Goal: Task Accomplishment & Management: Manage account settings

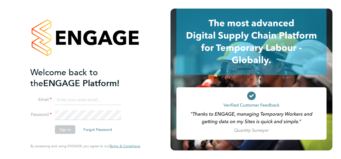
type input "amy@knightwood.com"
click at [67, 129] on button "Sign In" at bounding box center [65, 130] width 20 height 9
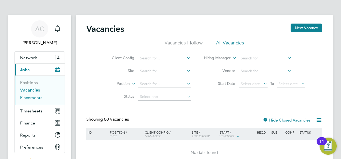
click at [39, 98] on link "Placements" at bounding box center [31, 97] width 22 height 5
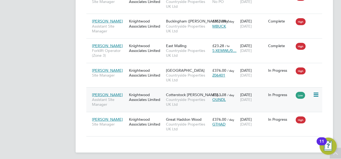
click at [108, 93] on span "[PERSON_NAME]" at bounding box center [107, 95] width 31 height 5
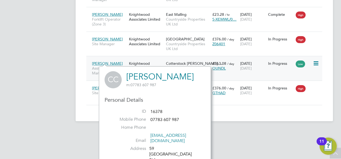
click at [101, 62] on span "[PERSON_NAME]" at bounding box center [107, 63] width 31 height 5
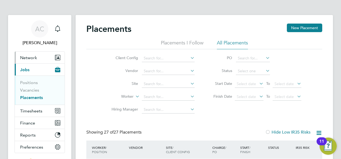
click at [33, 57] on span "Network" at bounding box center [28, 57] width 17 height 5
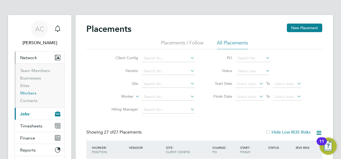
click at [31, 93] on link "Workers" at bounding box center [28, 93] width 16 height 5
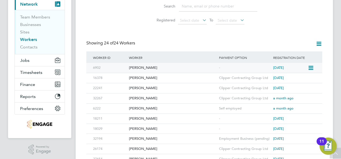
click at [311, 69] on icon at bounding box center [310, 68] width 5 height 6
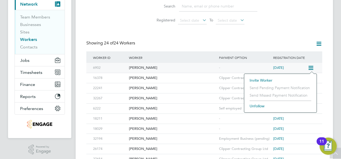
click at [147, 67] on div "[PERSON_NAME]" at bounding box center [173, 68] width 90 height 10
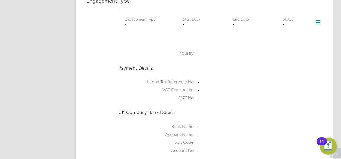
scroll to position [260, 0]
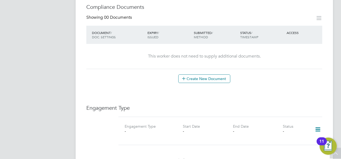
click at [319, 124] on icon at bounding box center [317, 130] width 9 height 12
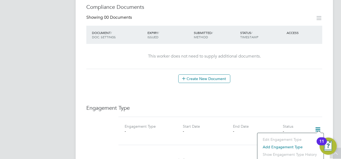
click at [295, 146] on li "Add Engagement Type" at bounding box center [290, 147] width 61 height 8
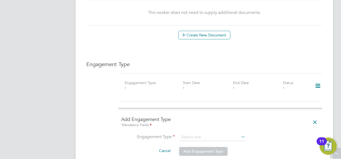
scroll to position [341, 0]
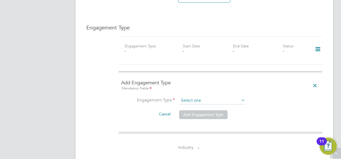
click at [238, 97] on input at bounding box center [212, 101] width 66 height 8
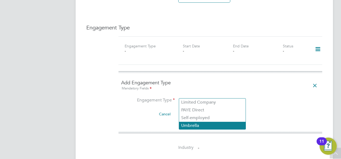
click at [201, 124] on li "Umbrella" at bounding box center [212, 126] width 67 height 8
type input "Umbrella"
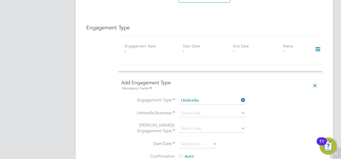
click at [204, 103] on li "Engagement Type Umbrella" at bounding box center [220, 103] width 198 height 13
click at [204, 110] on input at bounding box center [212, 114] width 66 height 8
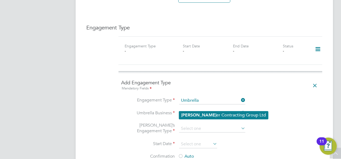
click at [203, 115] on li "Clipp er Contracting Group Ltd" at bounding box center [223, 116] width 89 height 8
type input "Clipper Contracting Group Ltd"
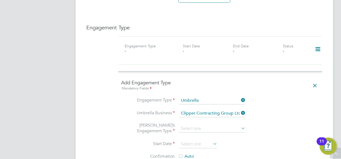
click at [280, 123] on li "Umbrella’s Engagement Type" at bounding box center [220, 132] width 198 height 18
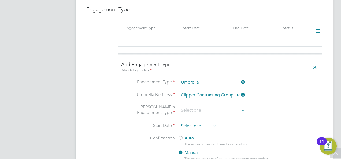
scroll to position [367, 0]
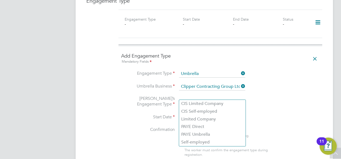
click at [207, 98] on input at bounding box center [212, 102] width 66 height 8
click at [202, 111] on li "CIS Self-employed" at bounding box center [212, 112] width 67 height 8
type input "CIS Self-employed"
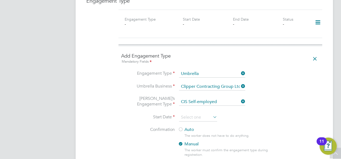
click at [202, 114] on input at bounding box center [198, 118] width 38 height 8
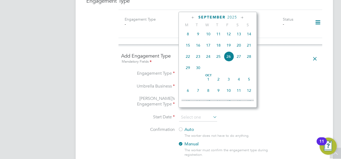
click at [208, 58] on span "24" at bounding box center [208, 56] width 10 height 10
type input "[DATE]"
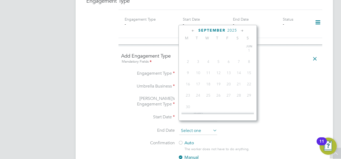
click at [200, 127] on input at bounding box center [198, 131] width 38 height 8
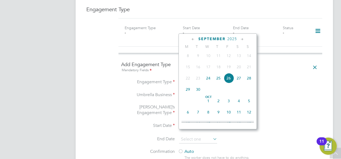
scroll to position [367, 0]
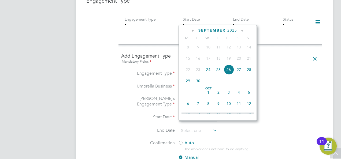
click at [293, 87] on li "Umbrella Business Clipper Contracting Group Ltd" at bounding box center [220, 89] width 198 height 13
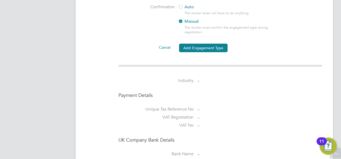
scroll to position [396, 0]
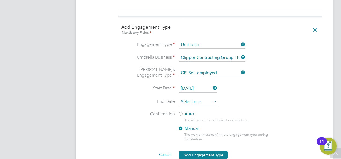
click at [209, 98] on input at bounding box center [198, 102] width 38 height 8
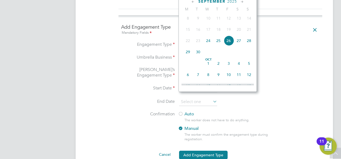
click at [190, 79] on span "6" at bounding box center [188, 75] width 10 height 10
type input "06 Oct 2025"
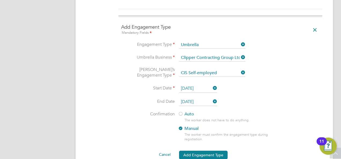
click at [212, 98] on icon at bounding box center [212, 102] width 0 height 8
click at [198, 98] on input at bounding box center [198, 102] width 38 height 8
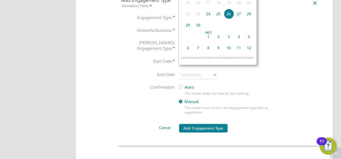
scroll to position [370, 0]
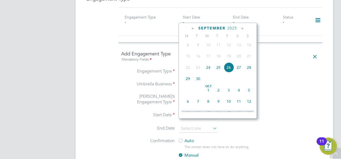
click at [287, 84] on li "Umbrella Business Clipper Contracting Group Ltd" at bounding box center [220, 87] width 198 height 13
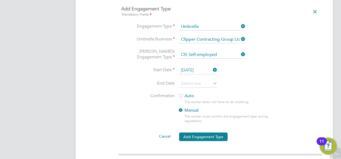
scroll to position [423, 0]
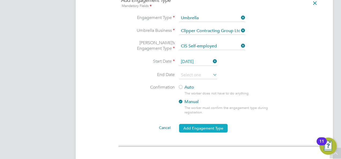
click at [218, 124] on button "Add Engagement Type" at bounding box center [203, 128] width 49 height 9
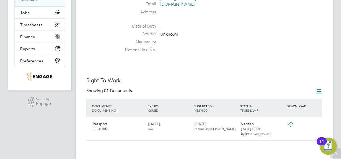
scroll to position [0, 0]
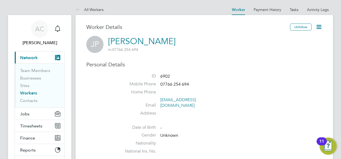
click at [31, 93] on link "Workers" at bounding box center [28, 93] width 17 height 5
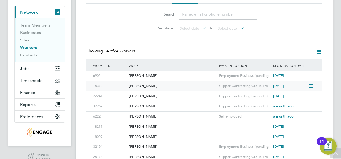
scroll to position [54, 0]
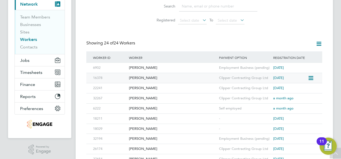
click at [138, 78] on div "[PERSON_NAME]" at bounding box center [173, 78] width 90 height 10
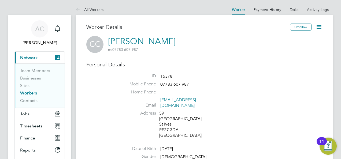
click at [320, 27] on icon at bounding box center [319, 27] width 7 height 7
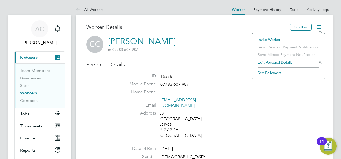
click at [280, 63] on li "Edit Personal Details e" at bounding box center [288, 63] width 67 height 8
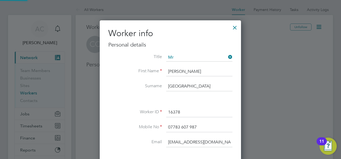
scroll to position [316, 142]
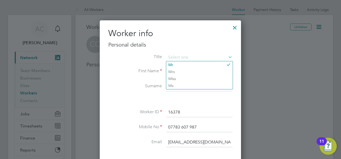
click at [216, 109] on input "16378" at bounding box center [199, 113] width 66 height 10
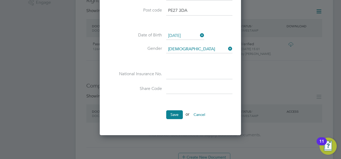
scroll to position [215, 0]
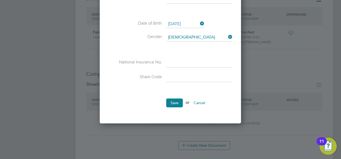
click at [176, 62] on input at bounding box center [199, 63] width 66 height 10
type input "NM 85 01 93 D"
click at [174, 100] on button "Save" at bounding box center [174, 103] width 17 height 9
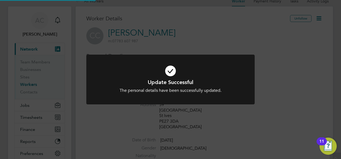
scroll to position [0, 0]
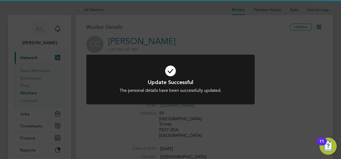
click at [292, 100] on div "Update Successful The personal details have been successfully updated. Cancel O…" at bounding box center [170, 79] width 341 height 159
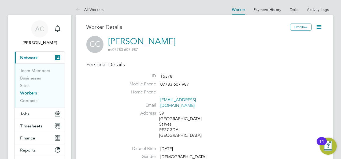
click at [28, 92] on link "Workers" at bounding box center [28, 93] width 17 height 5
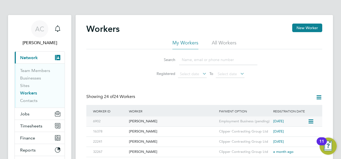
click at [149, 122] on div "[PERSON_NAME]" at bounding box center [173, 122] width 90 height 10
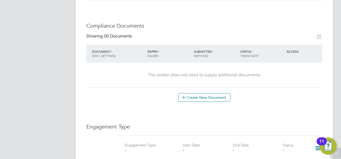
scroll to position [322, 0]
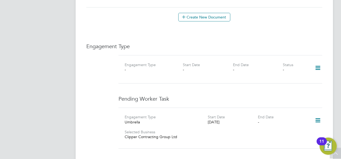
click at [315, 115] on icon at bounding box center [317, 121] width 9 height 12
click at [303, 88] on div "Engagement Type Engagement Type - Start Date - End Date - Status - Pending Work…" at bounding box center [204, 99] width 236 height 112
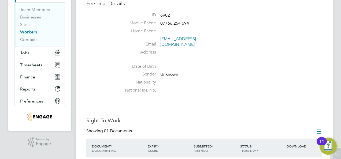
scroll to position [0, 0]
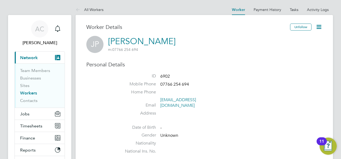
click at [35, 93] on link "Workers" at bounding box center [28, 93] width 17 height 5
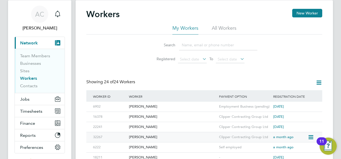
scroll to position [27, 0]
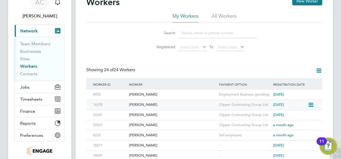
click at [149, 105] on div "[PERSON_NAME]" at bounding box center [173, 105] width 90 height 10
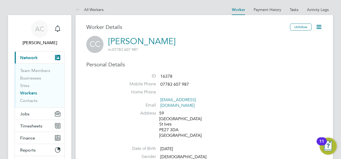
click at [318, 27] on icon at bounding box center [319, 27] width 7 height 7
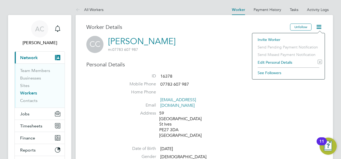
click at [283, 111] on li "Address [STREET_ADDRESS]" at bounding box center [221, 125] width 204 height 29
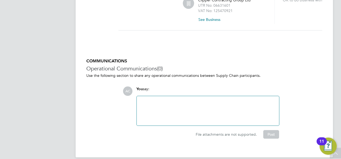
scroll to position [437, 0]
click at [334, 154] on img "Open Resource Center, 11 new notifications" at bounding box center [328, 146] width 17 height 17
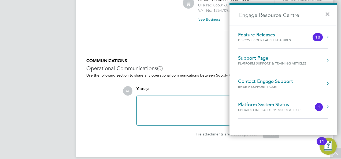
click at [331, 148] on img "Open Resource Center, 11 new notifications" at bounding box center [328, 146] width 17 height 17
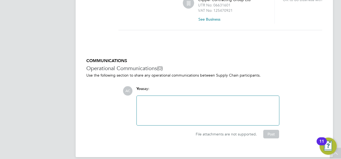
click at [325, 145] on div "11" at bounding box center [322, 142] width 10 height 8
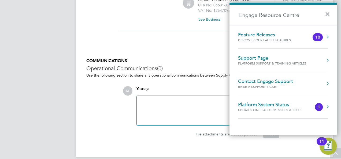
click at [282, 84] on div "Raise a Support Ticket" at bounding box center [265, 86] width 55 height 5
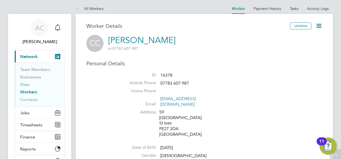
scroll to position [0, 0]
